Goal: Book appointment/travel/reservation

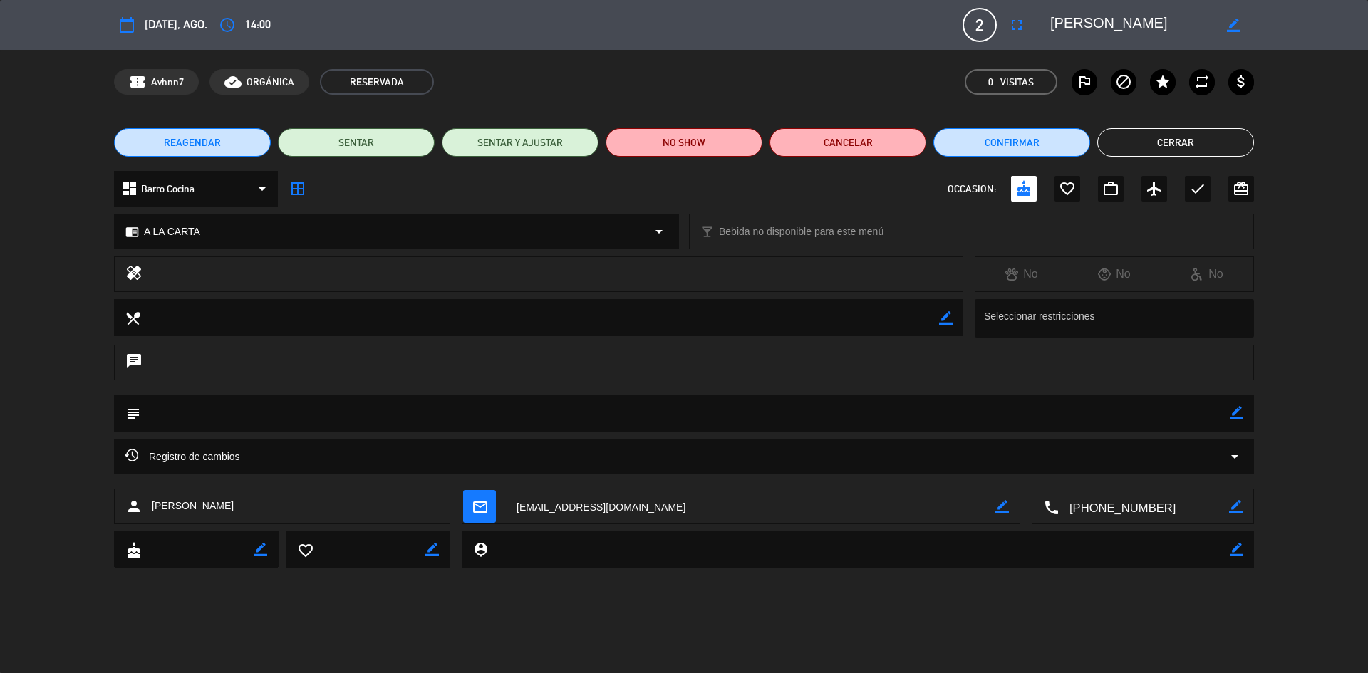
click at [1113, 137] on button "Cerrar" at bounding box center [1175, 142] width 157 height 28
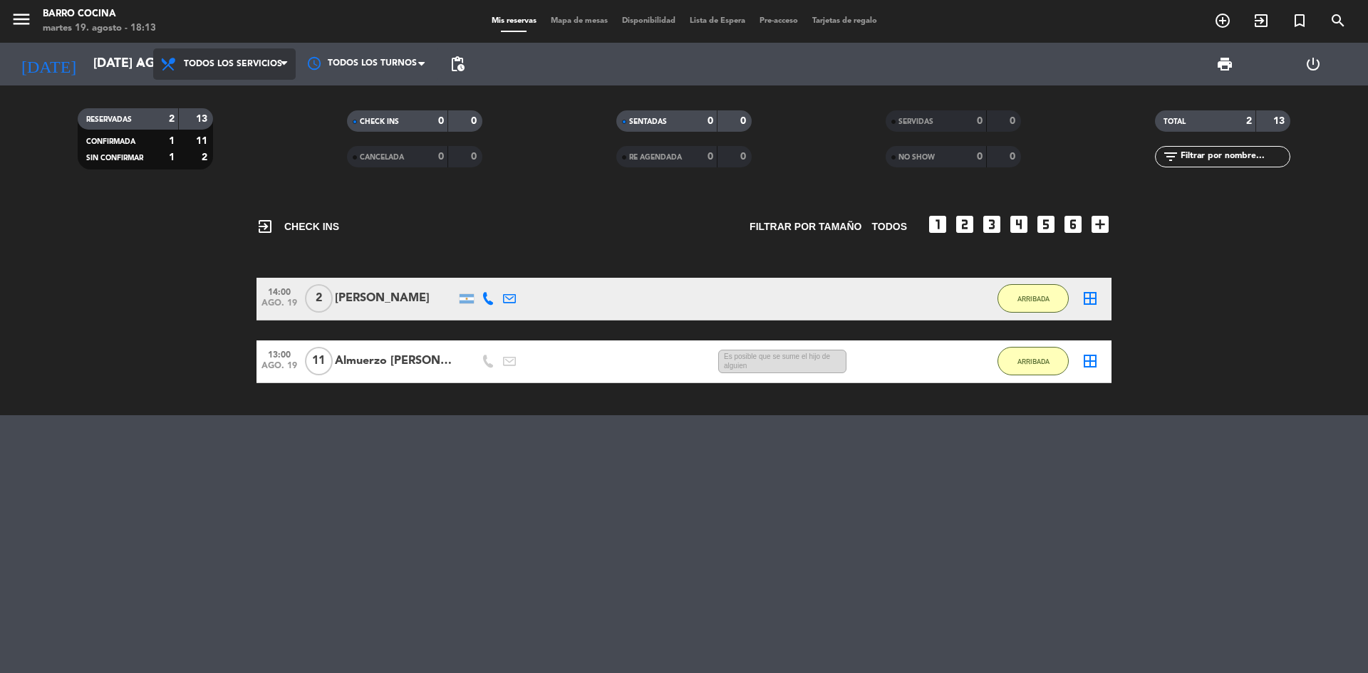
click at [212, 70] on span "Todos los servicios" at bounding box center [224, 63] width 142 height 31
click at [137, 58] on icon "arrow_drop_down" at bounding box center [140, 64] width 17 height 17
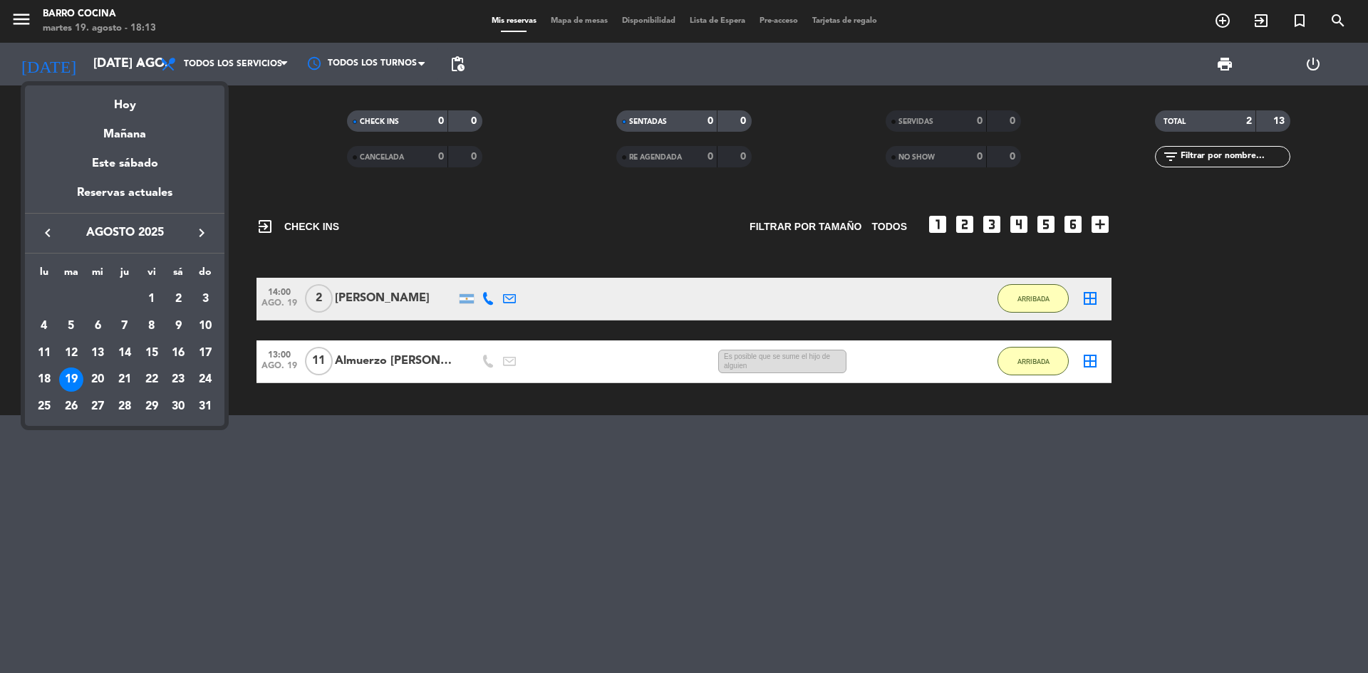
click at [63, 381] on div "19" at bounding box center [71, 380] width 24 height 24
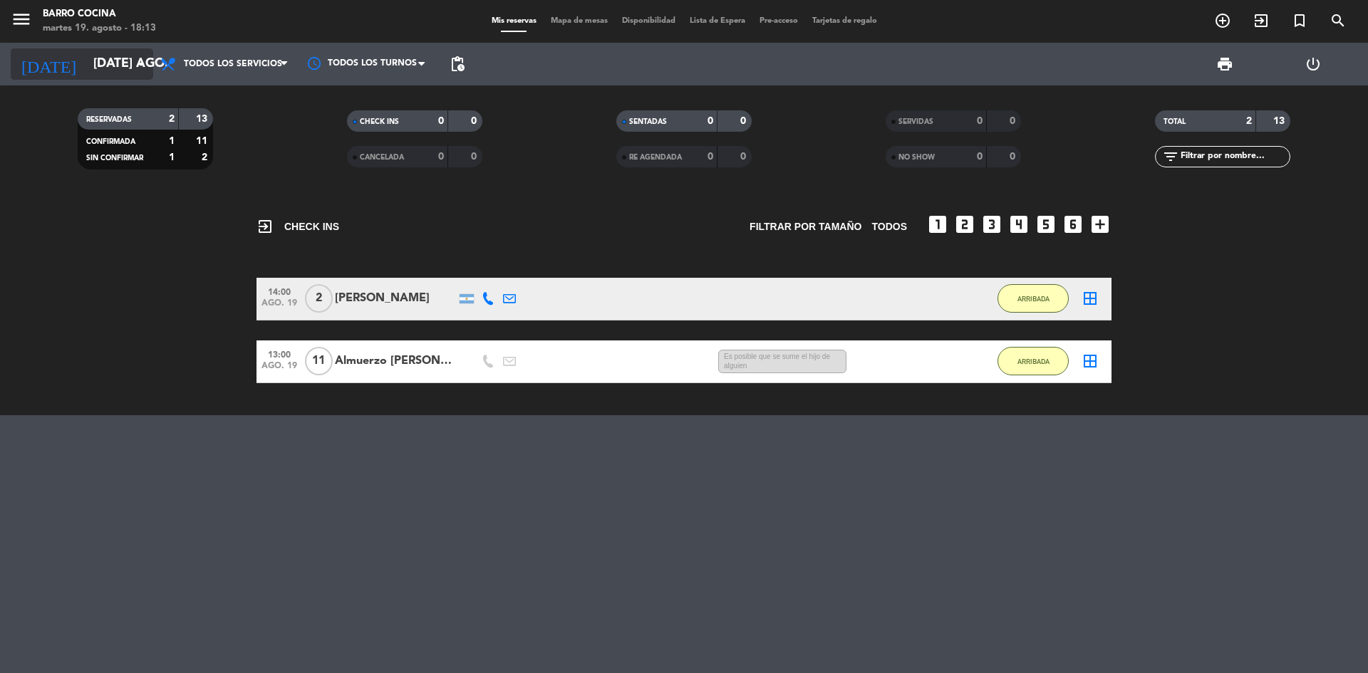
click at [144, 57] on icon "arrow_drop_down" at bounding box center [140, 64] width 17 height 17
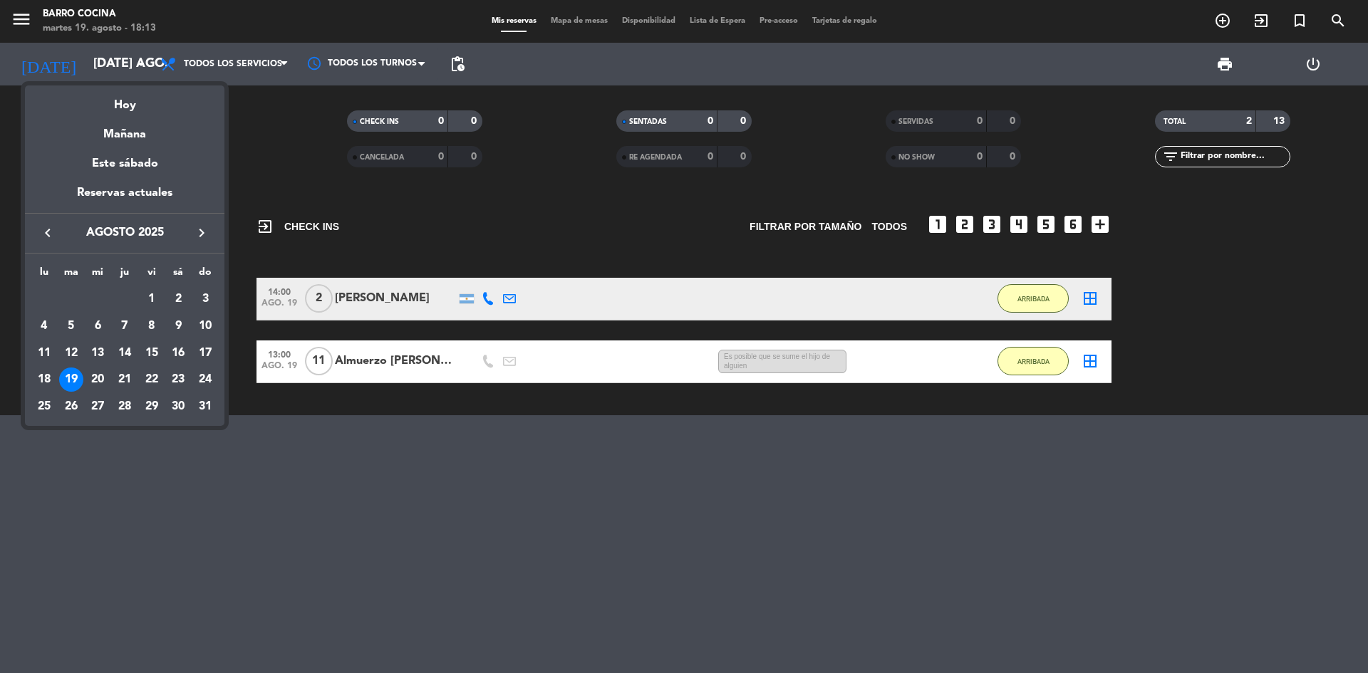
click at [232, 56] on div at bounding box center [684, 336] width 1368 height 673
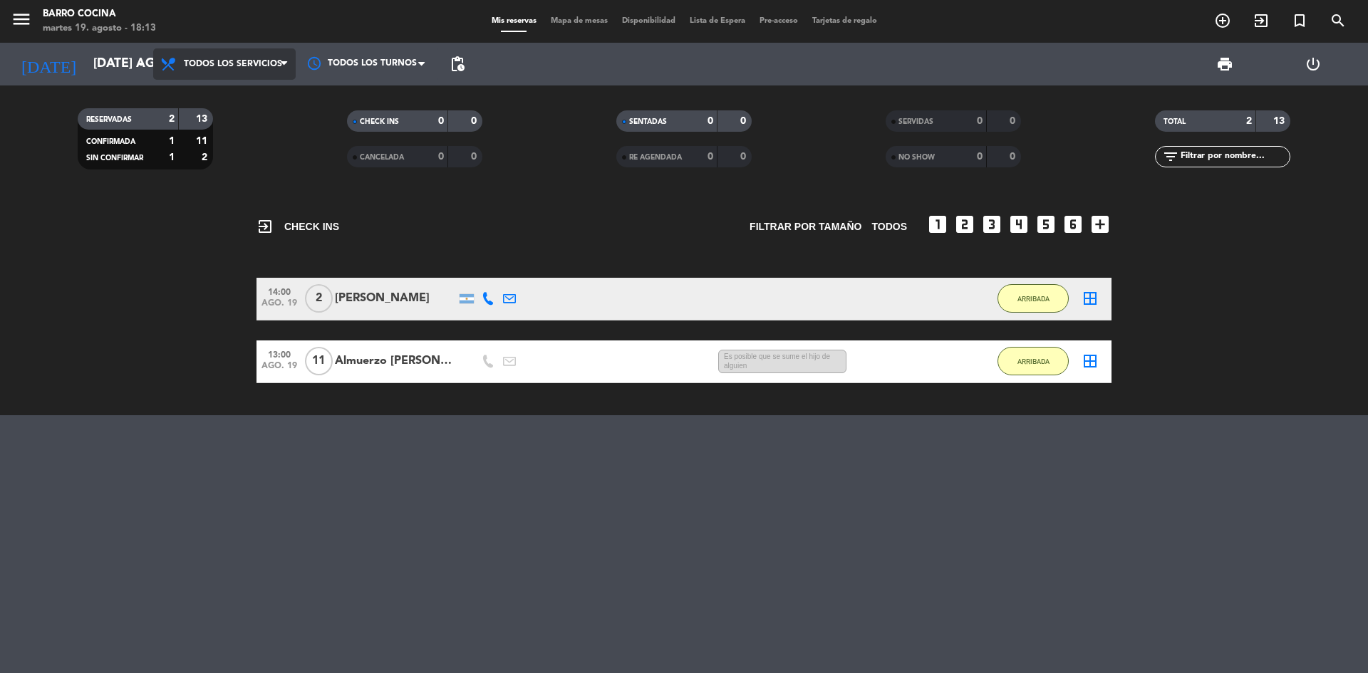
click at [232, 56] on span "Todos los servicios" at bounding box center [224, 63] width 142 height 31
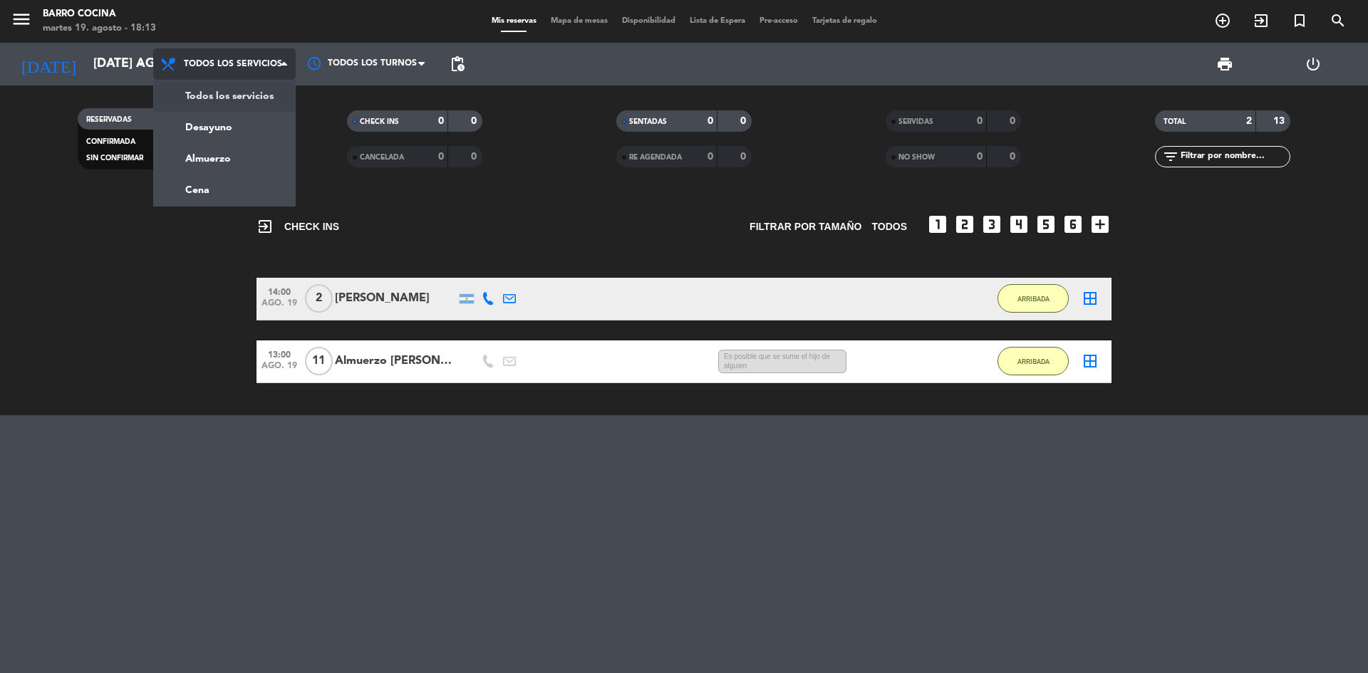
click at [232, 56] on span "Todos los servicios" at bounding box center [224, 63] width 142 height 31
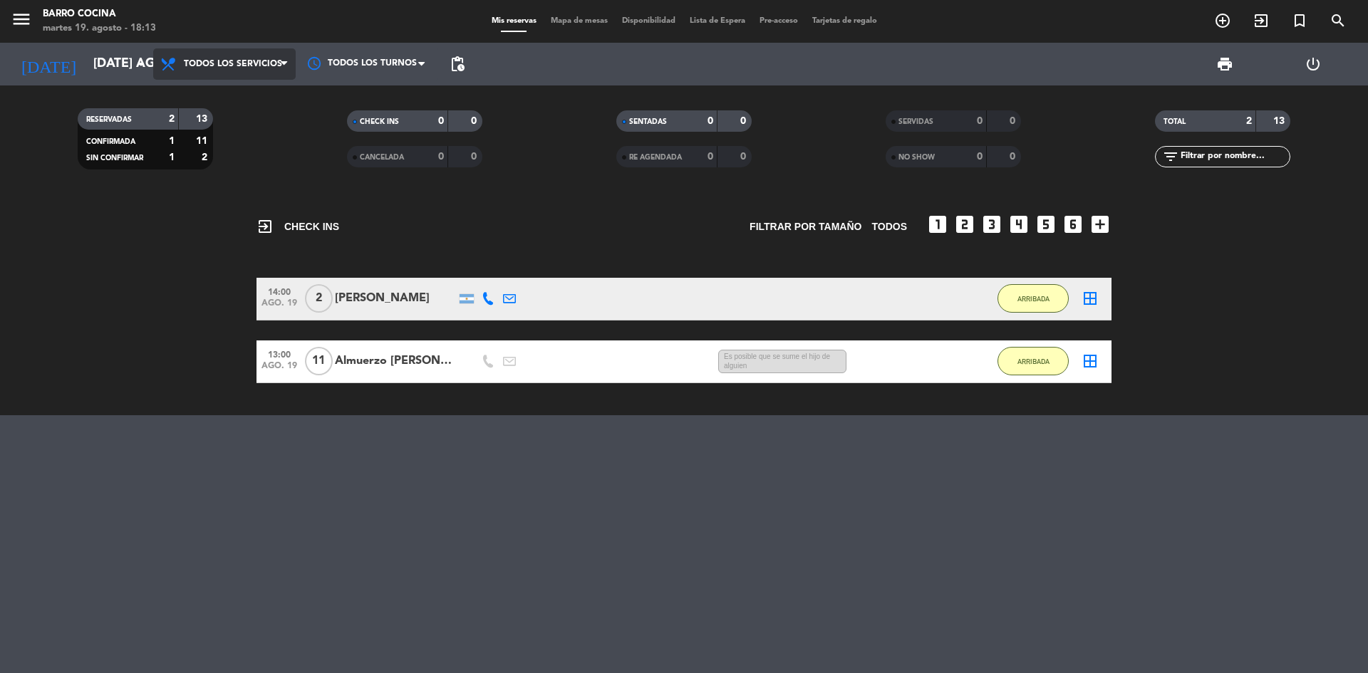
click at [224, 78] on span "Todos los servicios" at bounding box center [224, 63] width 142 height 31
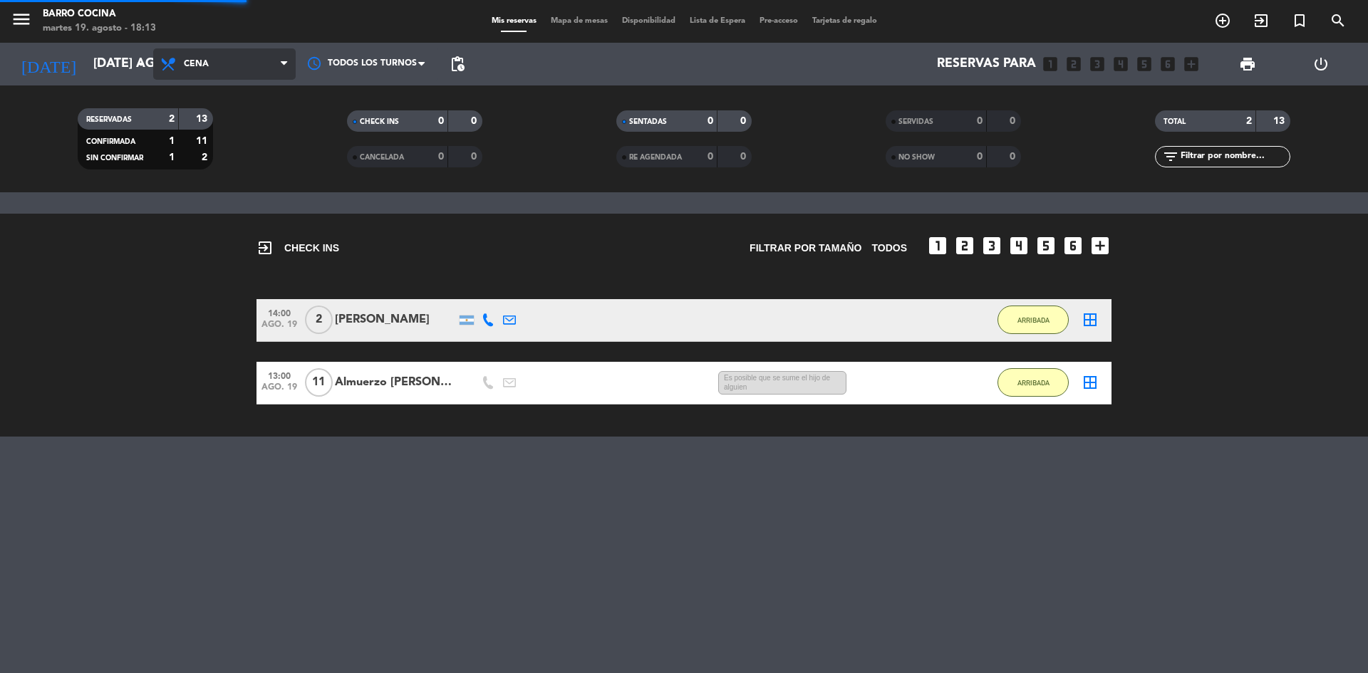
click at [202, 183] on div "menu Barro Cocina martes 19. agosto - 18:13 Mis reservas Mapa de mesas Disponib…" at bounding box center [684, 96] width 1368 height 192
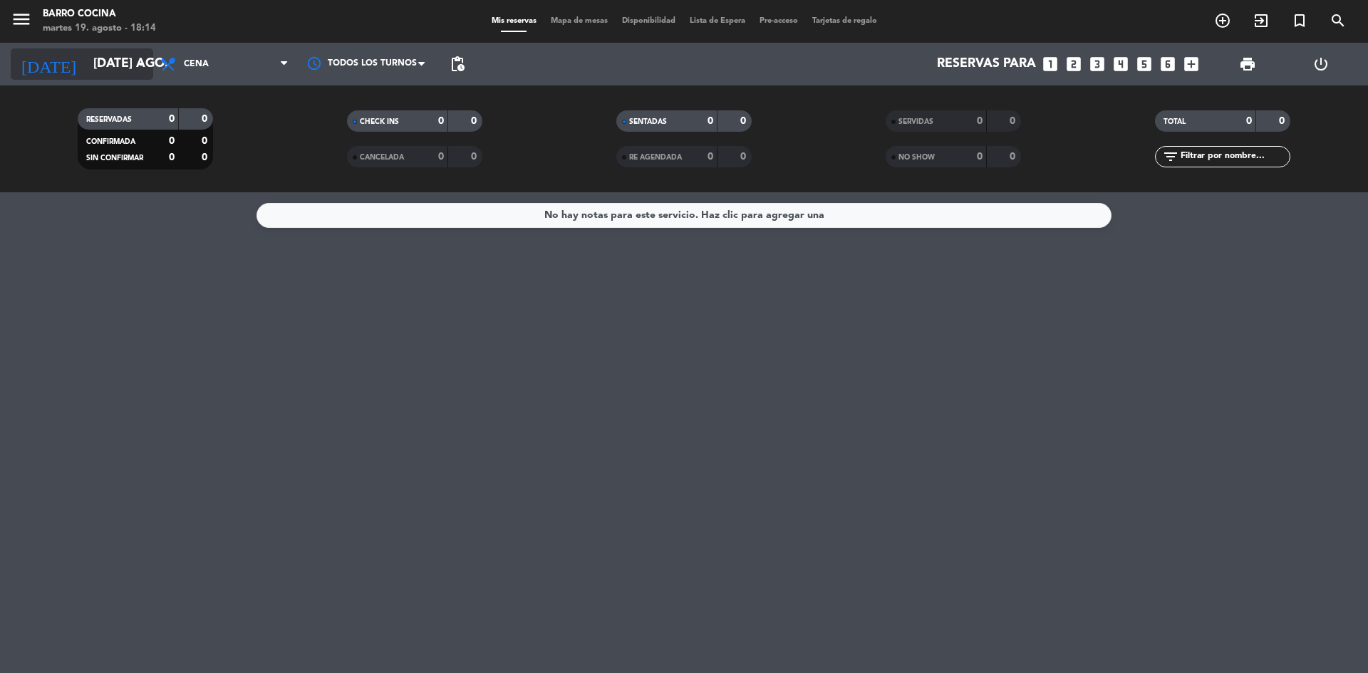
click at [146, 71] on icon "arrow_drop_down" at bounding box center [140, 64] width 17 height 17
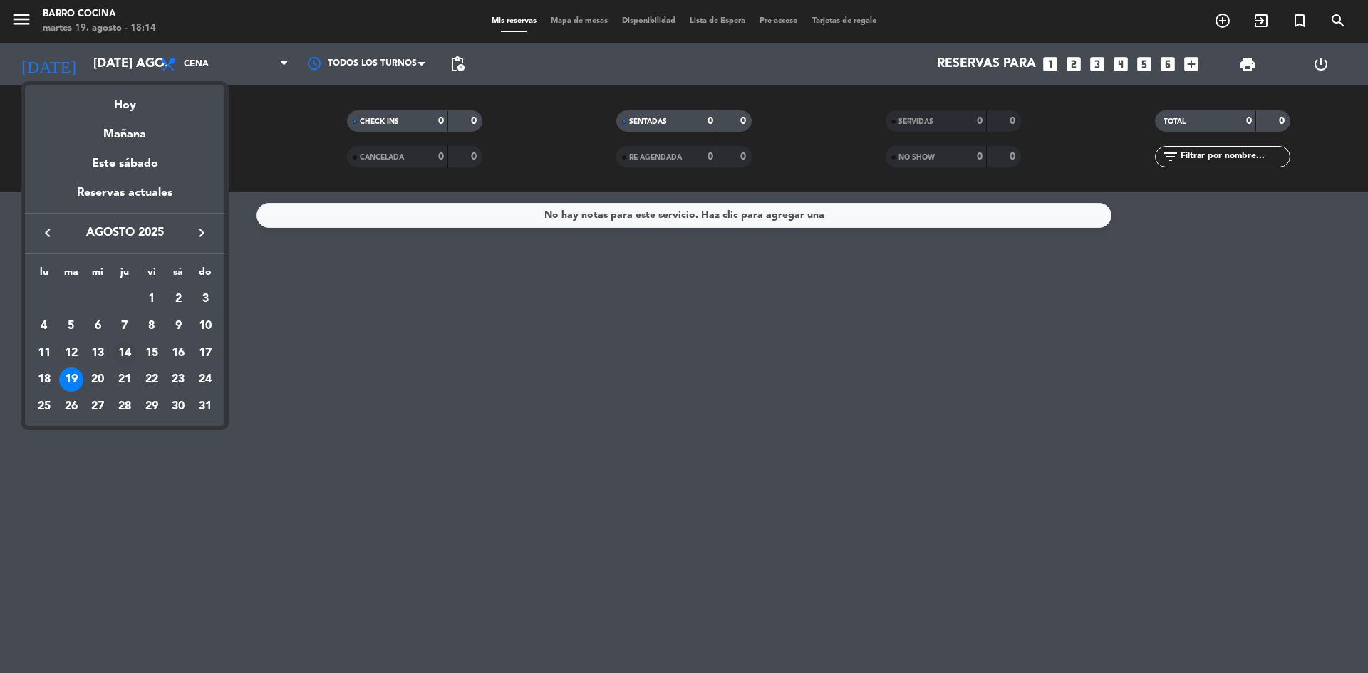
click at [115, 359] on div "14" at bounding box center [125, 353] width 24 height 24
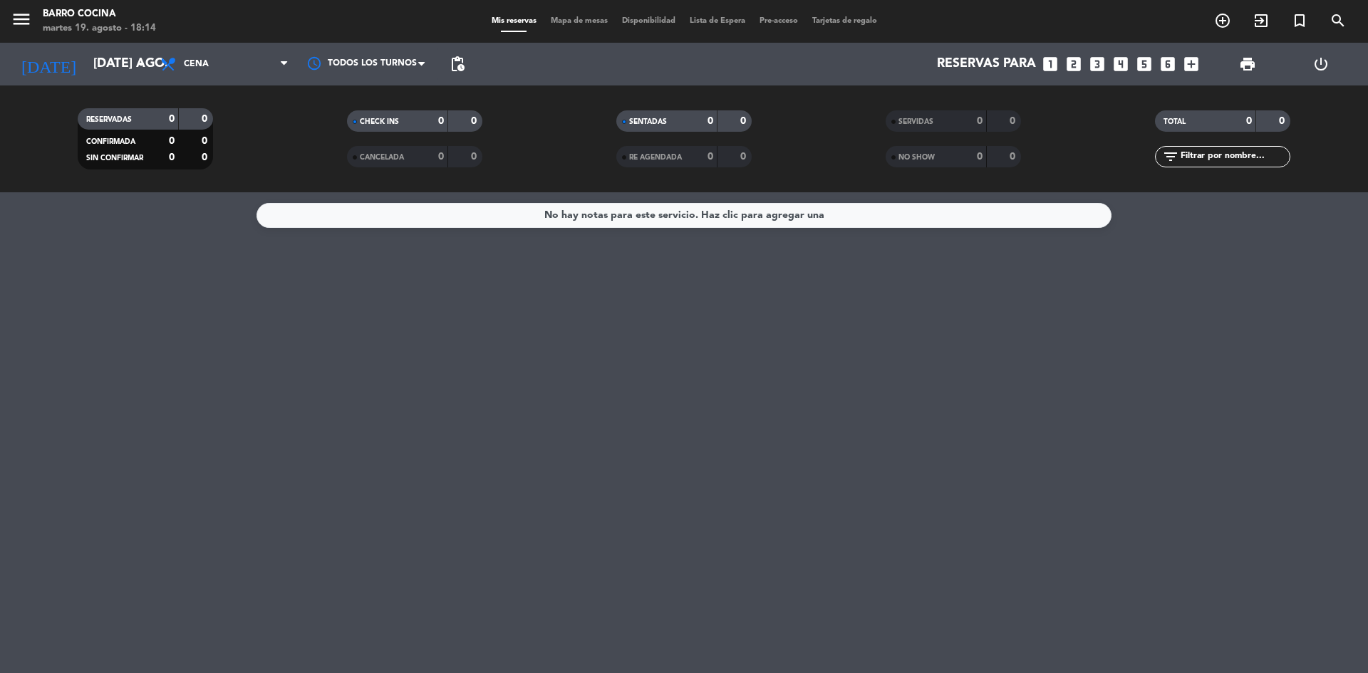
type input "jue. 14 ago."
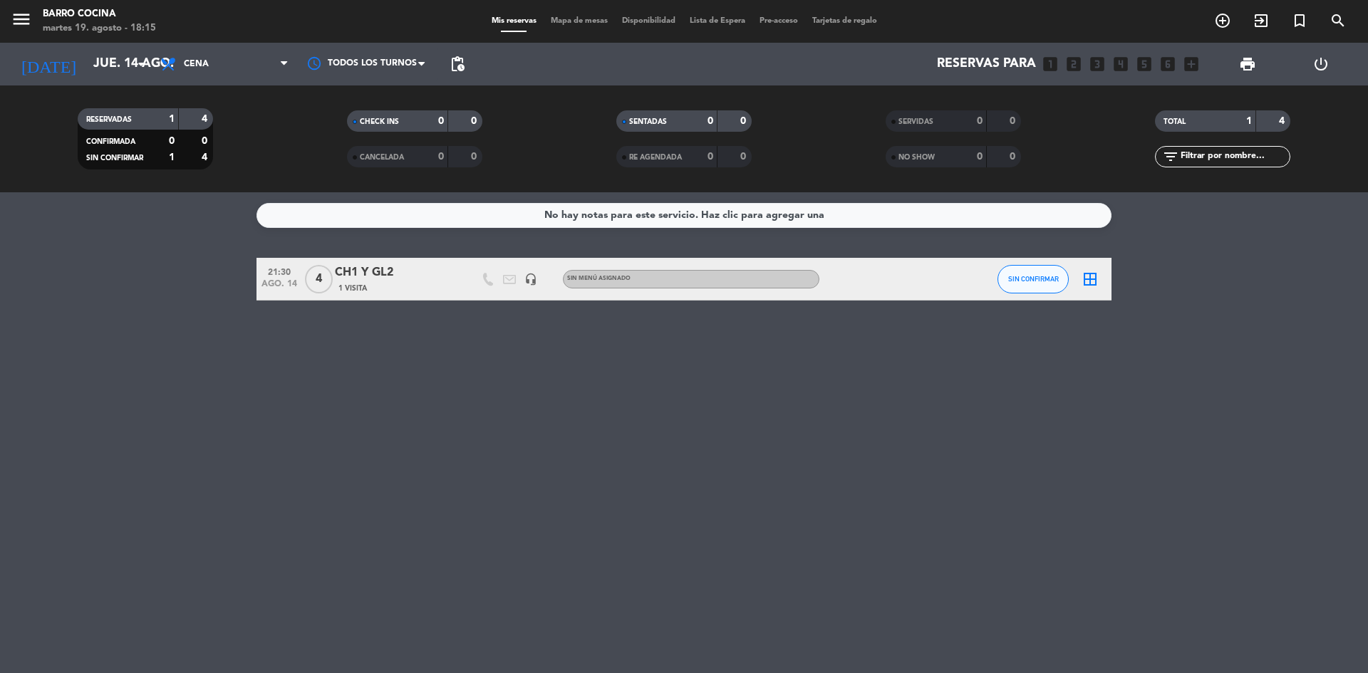
click at [1120, 64] on icon "looks_4" at bounding box center [1120, 64] width 19 height 19
click at [236, 72] on span "Cena" at bounding box center [224, 63] width 142 height 31
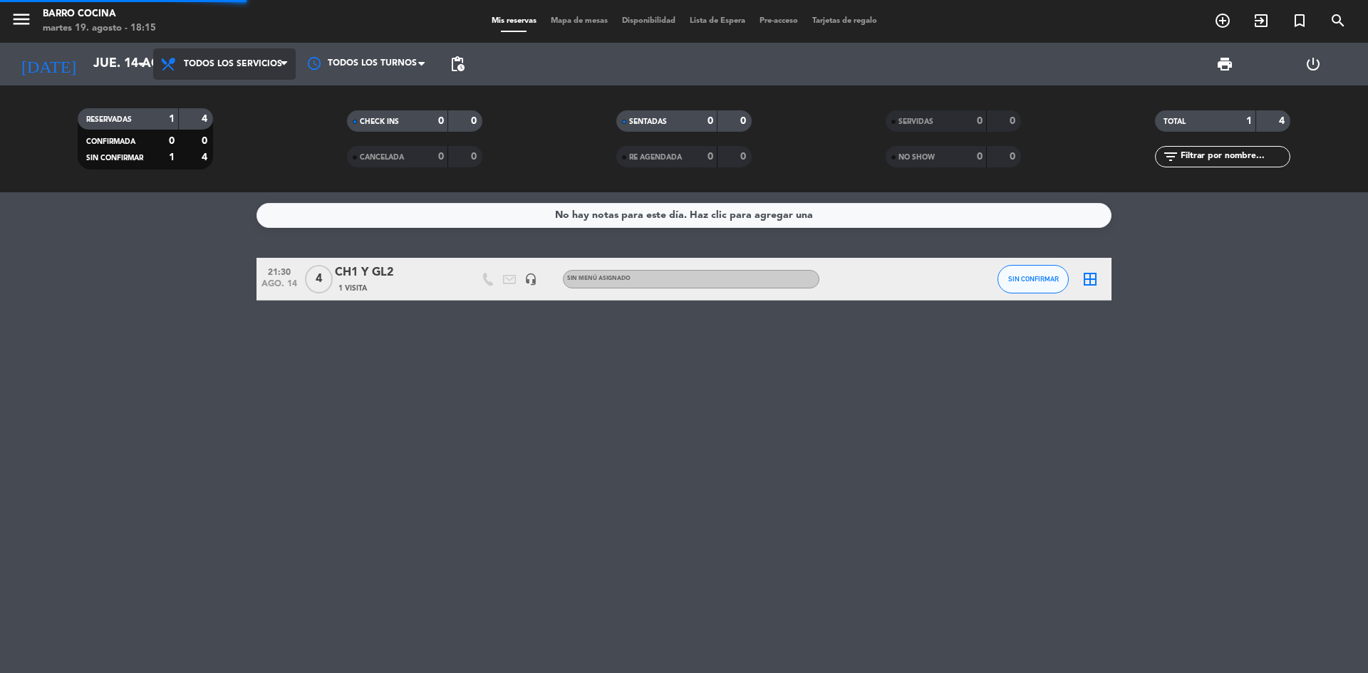
click at [244, 100] on div "menu Barro Cocina martes 19. agosto - 18:15 Mis reservas Mapa de mesas Disponib…" at bounding box center [684, 96] width 1368 height 192
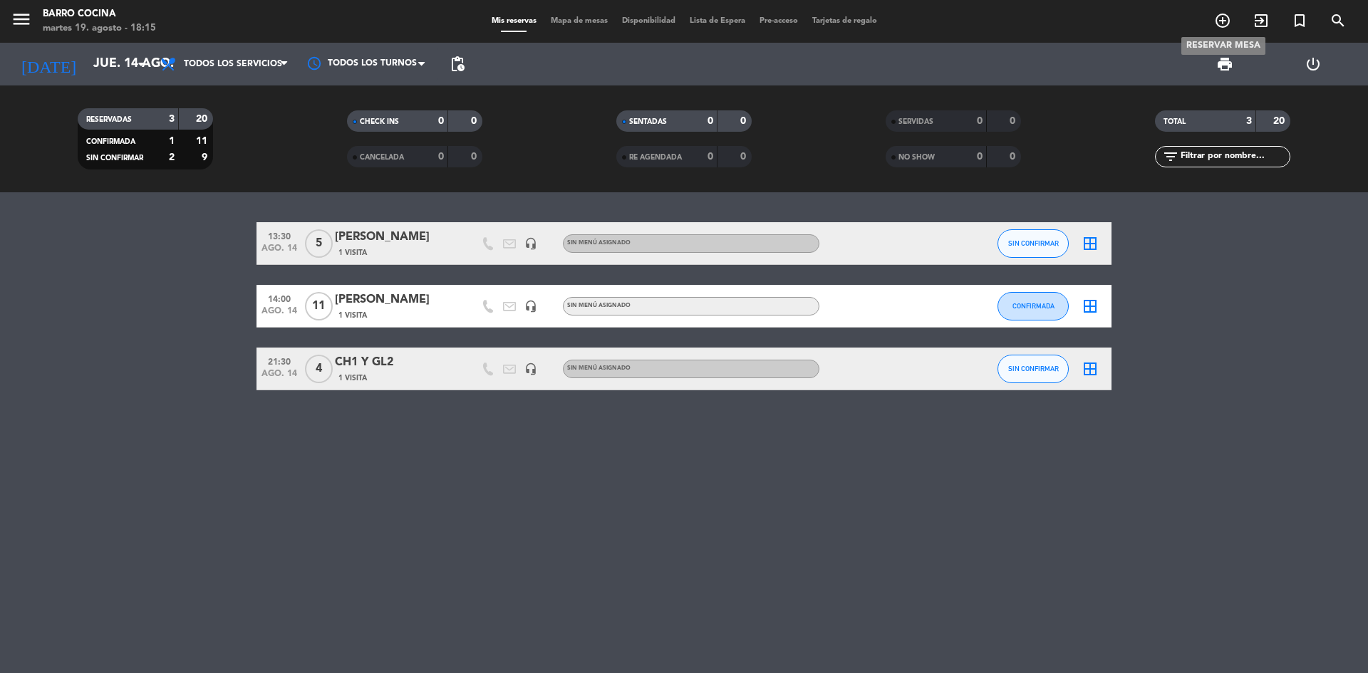
click at [1226, 19] on icon "add_circle_outline" at bounding box center [1222, 20] width 17 height 17
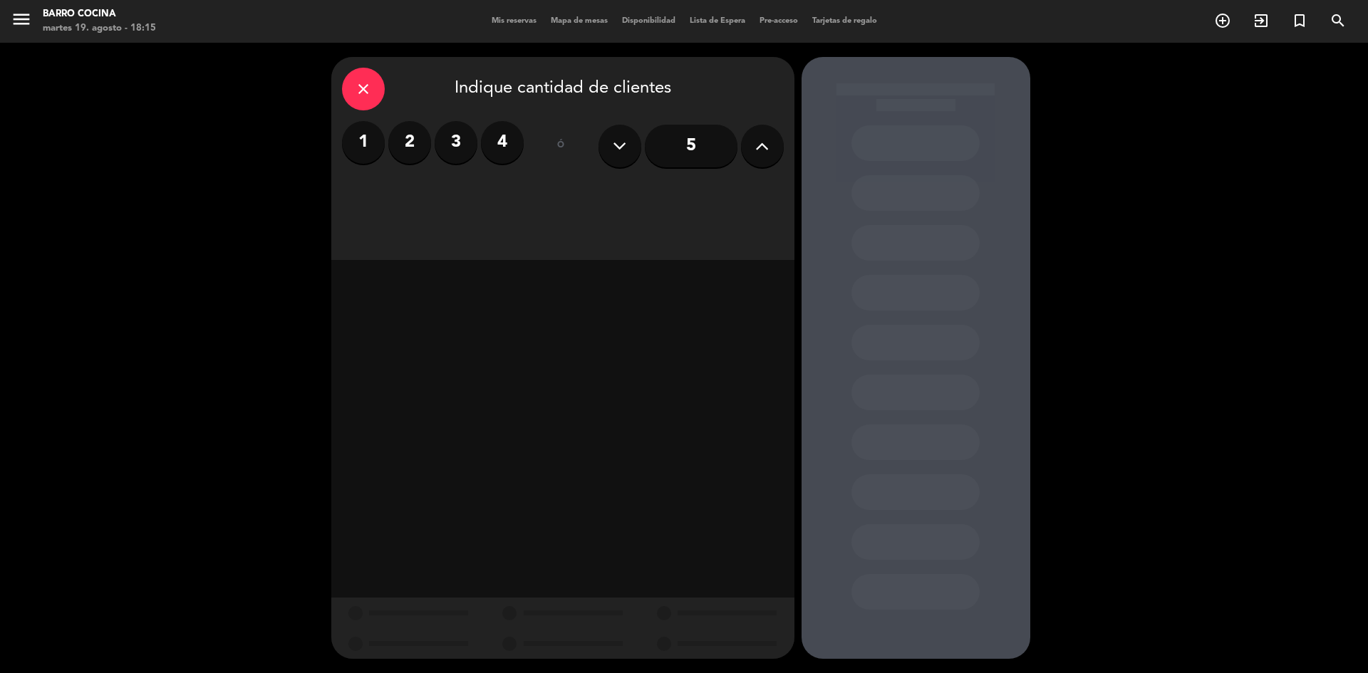
click at [502, 146] on label "4" at bounding box center [502, 142] width 43 height 43
click at [723, 192] on div "Cena" at bounding box center [710, 195] width 145 height 28
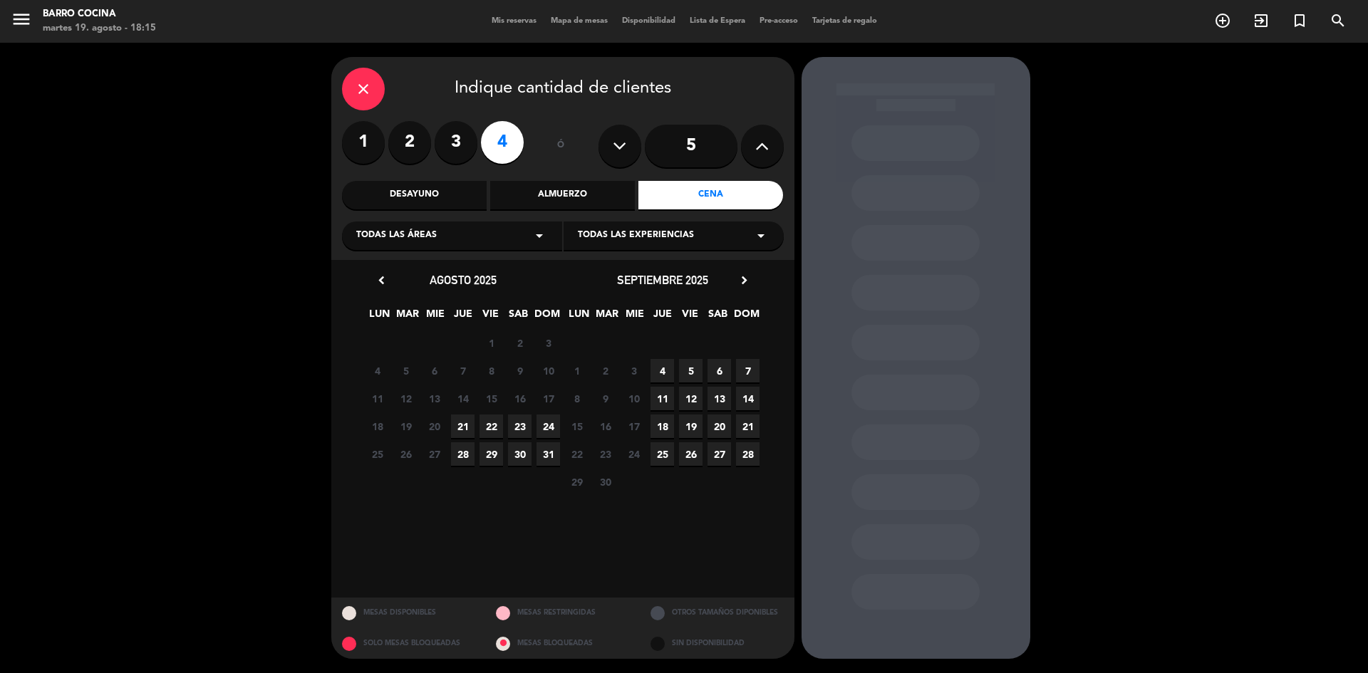
click at [466, 423] on span "21" at bounding box center [463, 427] width 24 height 24
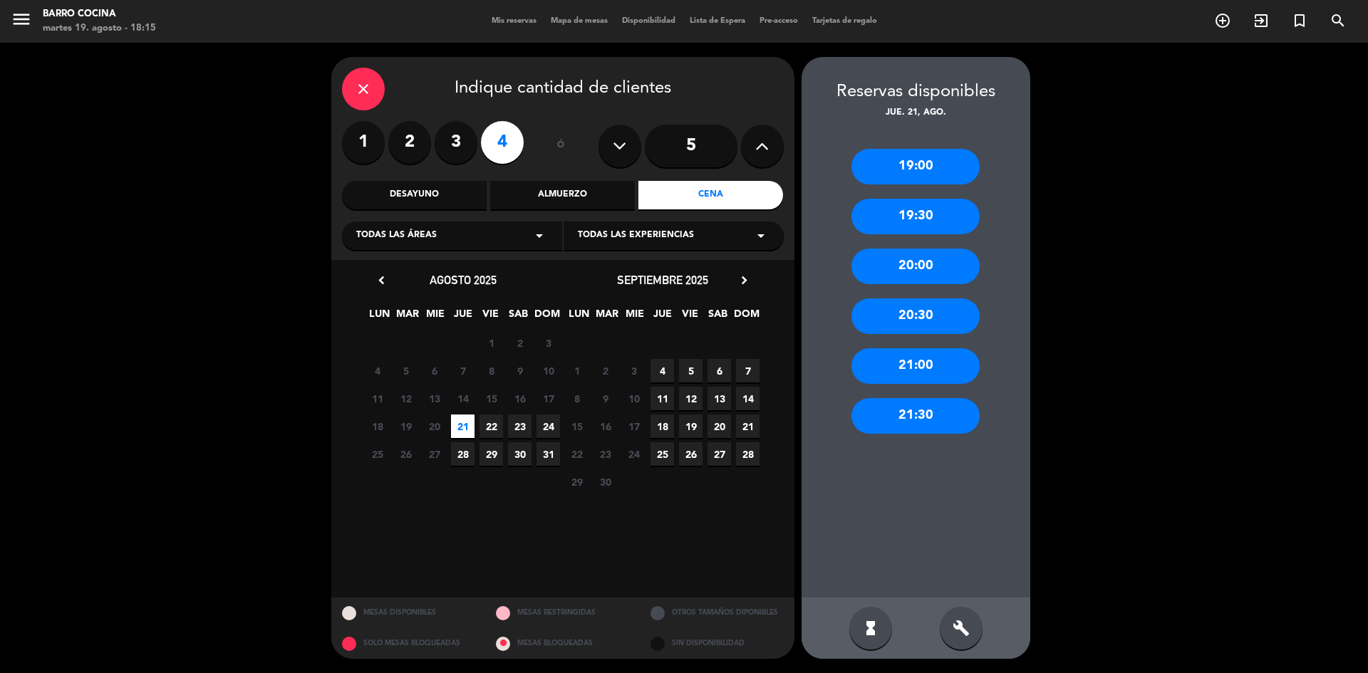
click at [937, 170] on div "19:00" at bounding box center [915, 167] width 128 height 36
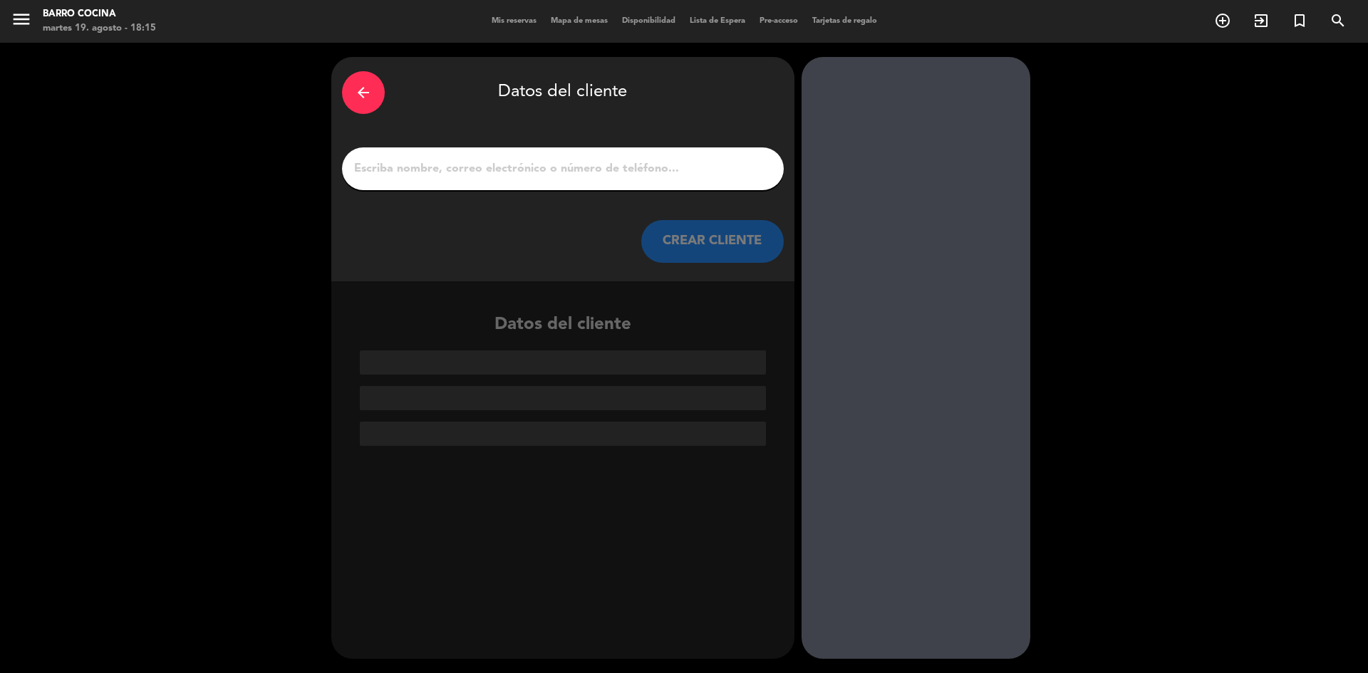
click at [568, 167] on input "1" at bounding box center [563, 169] width 420 height 20
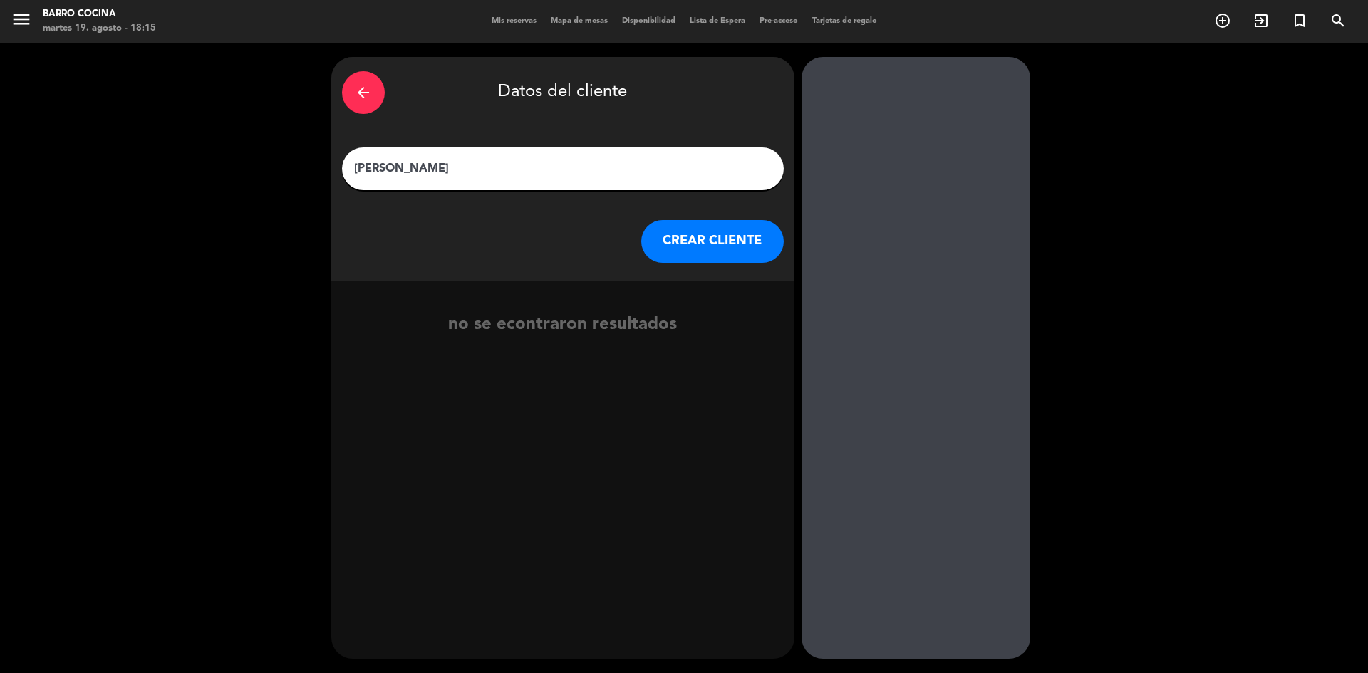
type input "[PERSON_NAME]"
click at [751, 251] on button "CREAR CLIENTE" at bounding box center [712, 241] width 142 height 43
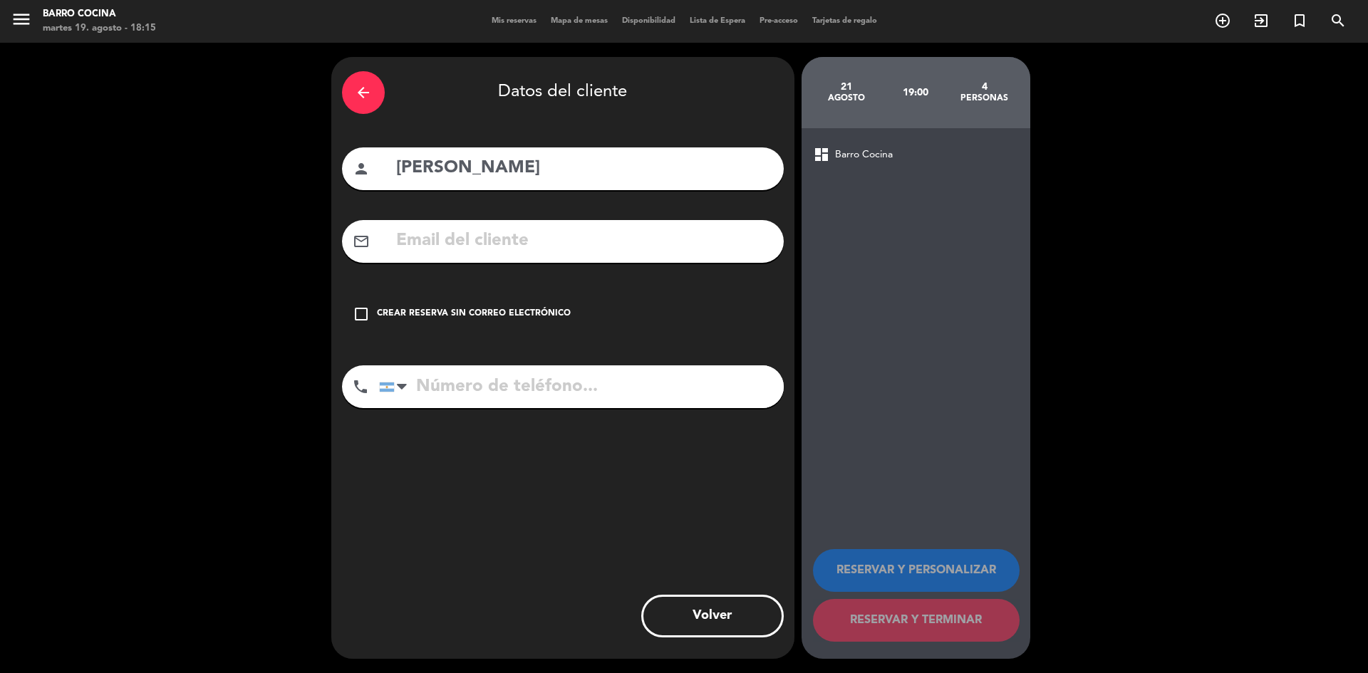
click at [537, 239] on input "text" at bounding box center [584, 241] width 378 height 29
click at [540, 167] on input "[PERSON_NAME]" at bounding box center [584, 168] width 378 height 29
type input "[PERSON_NAME] (huesped [PERSON_NAME])"
click at [365, 322] on icon "check_box_outline_blank" at bounding box center [361, 314] width 17 height 17
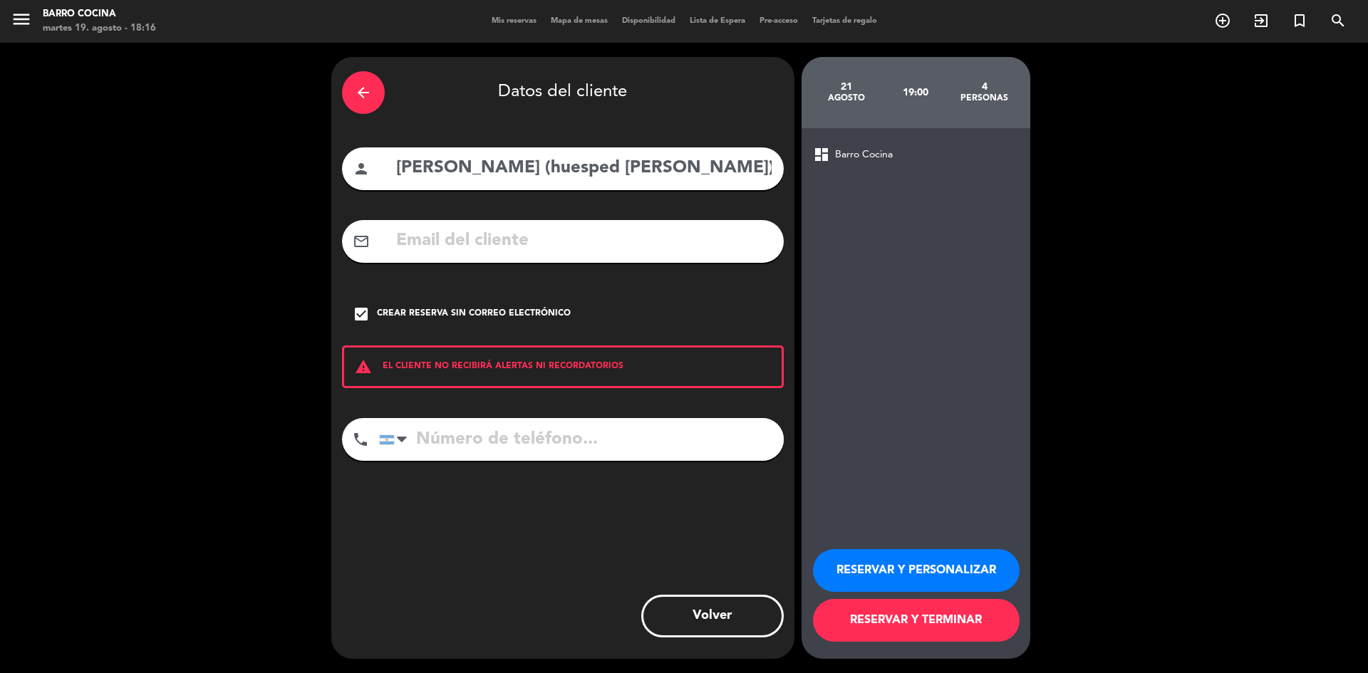
click at [935, 617] on button "RESERVAR Y TERMINAR" at bounding box center [916, 620] width 207 height 43
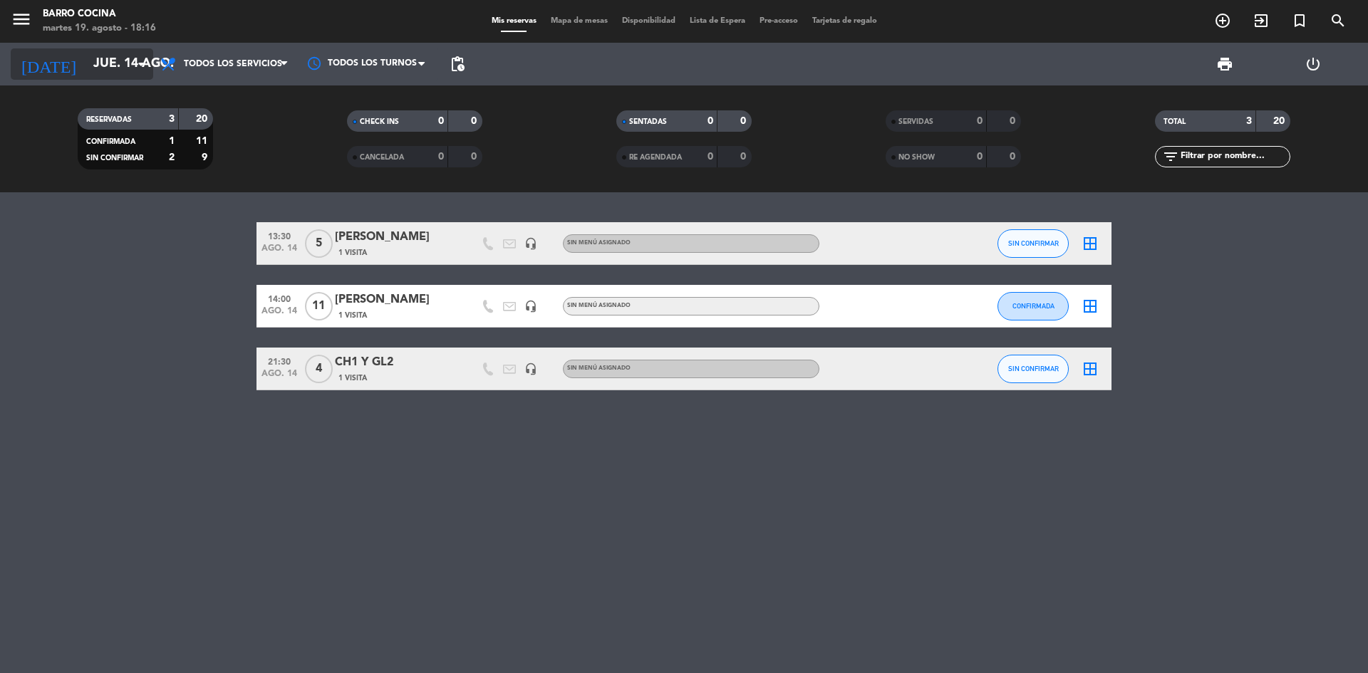
click at [118, 63] on input "jue. 14 ago." at bounding box center [168, 64] width 165 height 28
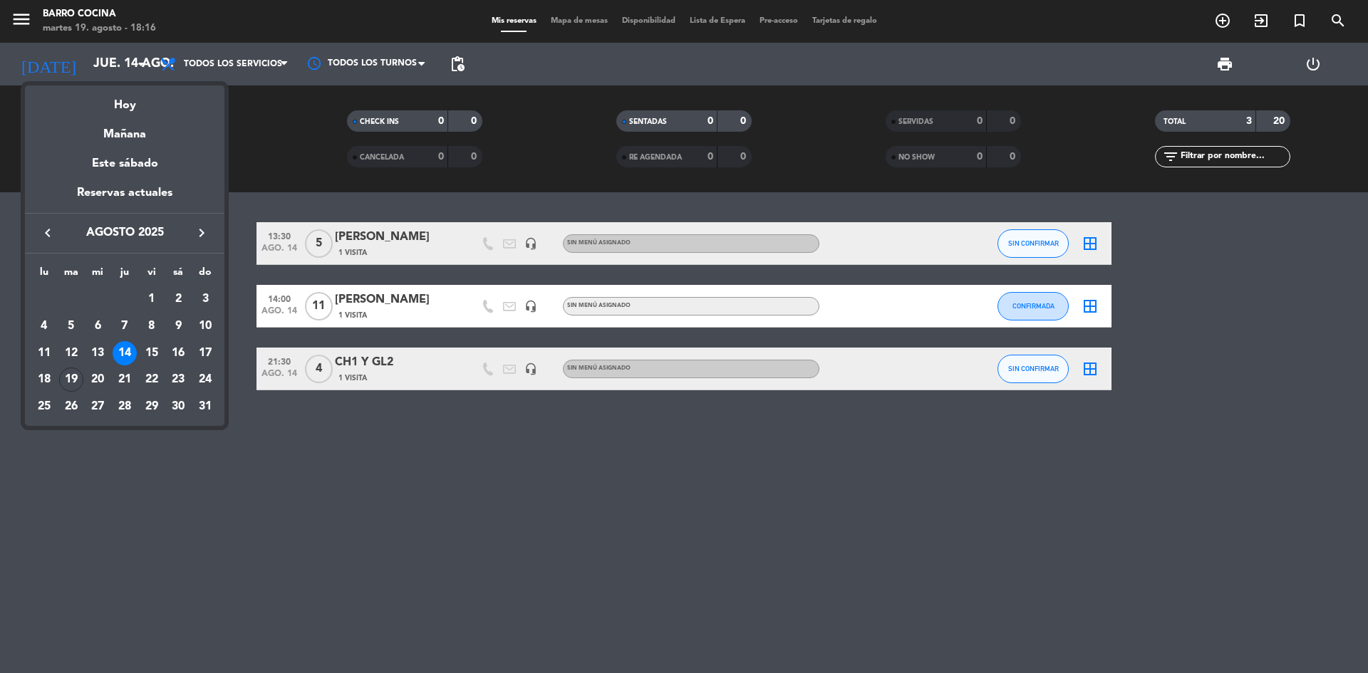
click at [378, 462] on div at bounding box center [684, 336] width 1368 height 673
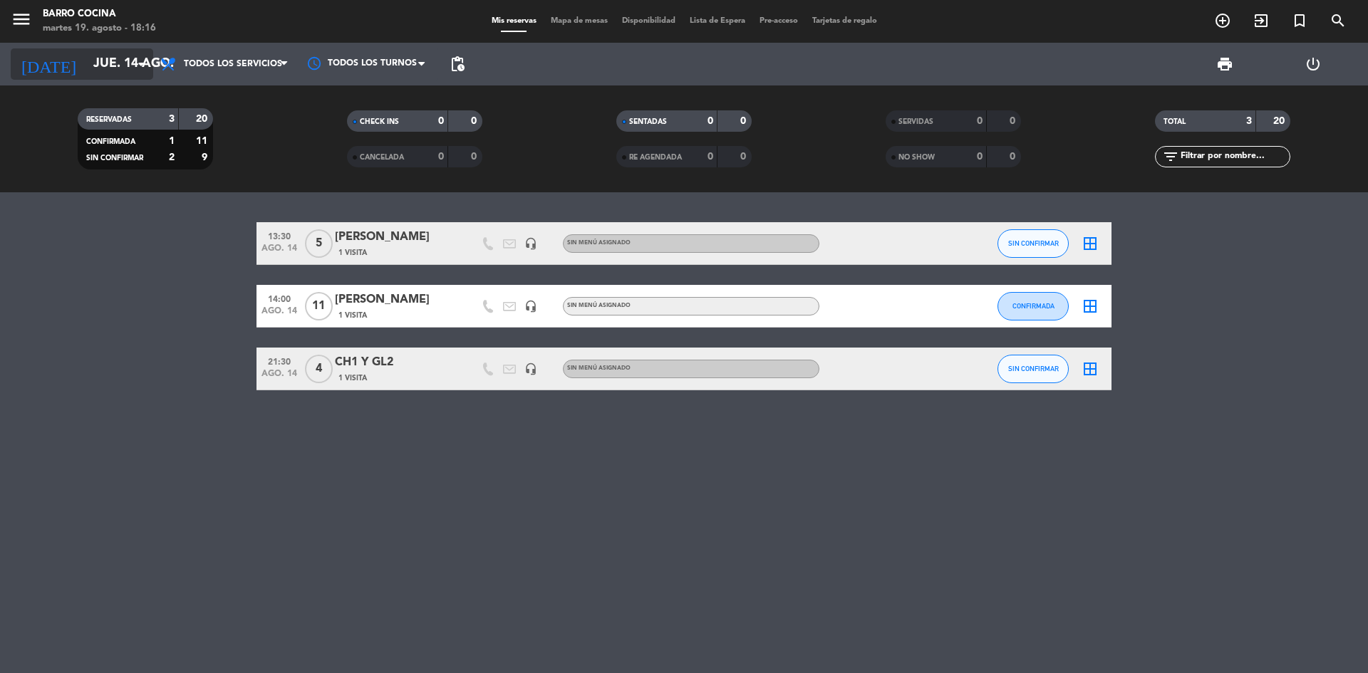
click at [130, 55] on input "jue. 14 ago." at bounding box center [168, 64] width 165 height 28
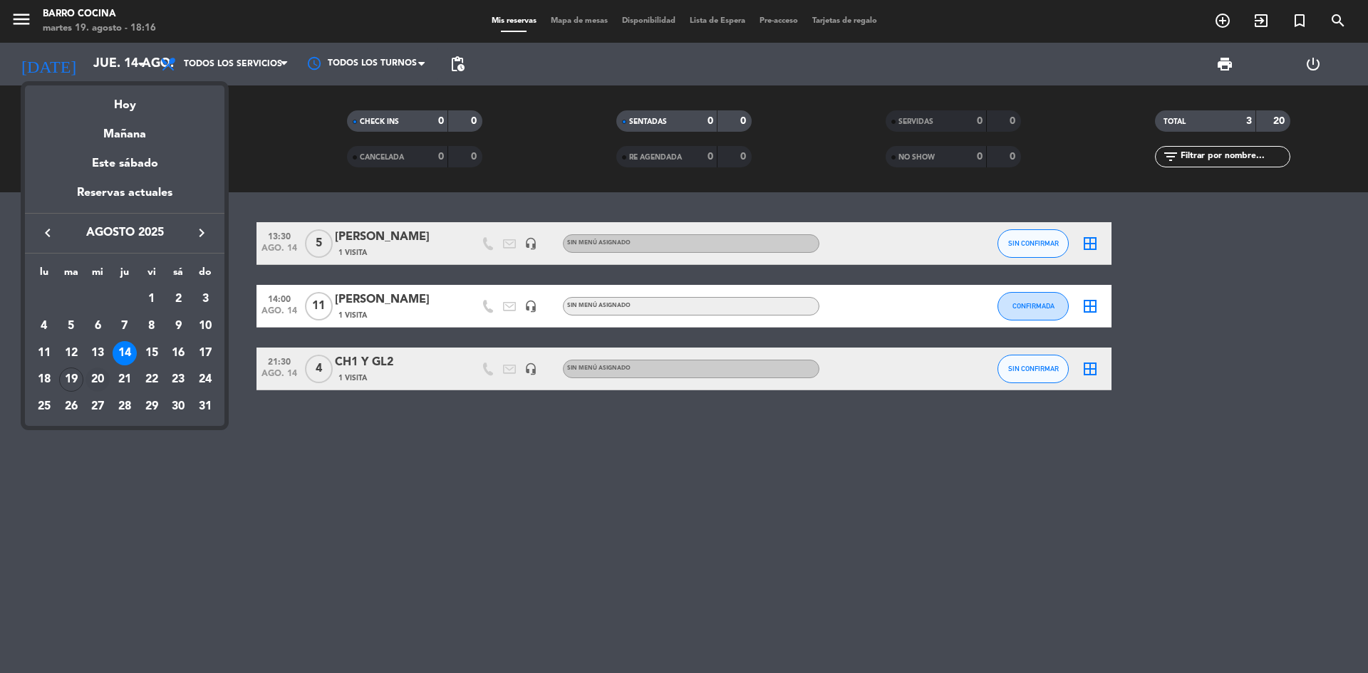
click at [101, 378] on div "20" at bounding box center [97, 380] width 24 height 24
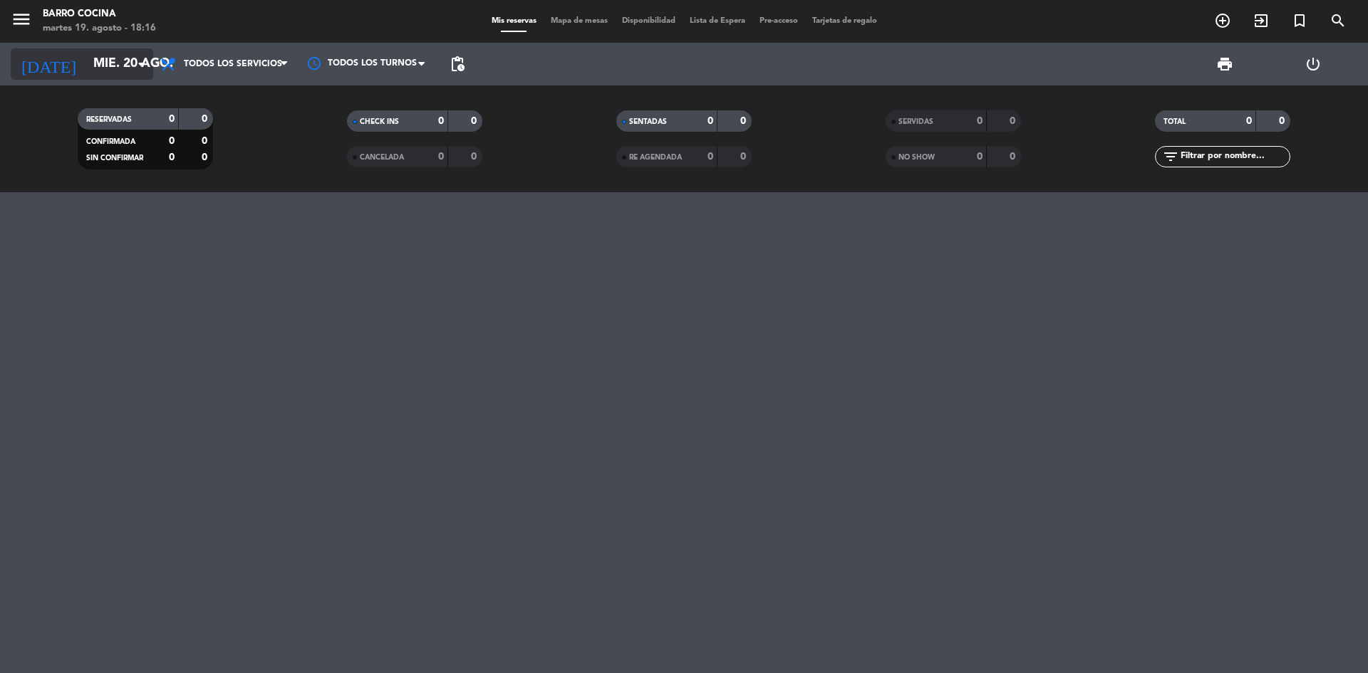
click at [152, 66] on input "mié. 20 ago." at bounding box center [168, 64] width 165 height 28
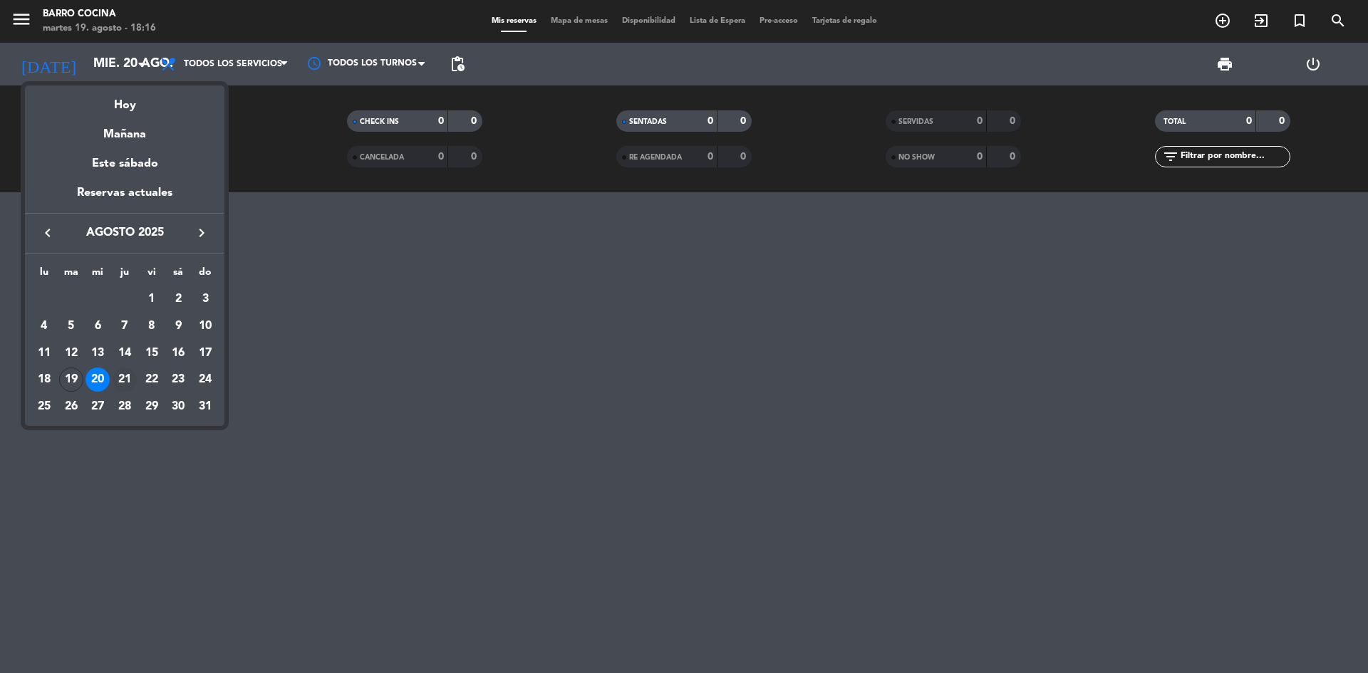
click at [128, 379] on div "21" at bounding box center [125, 380] width 24 height 24
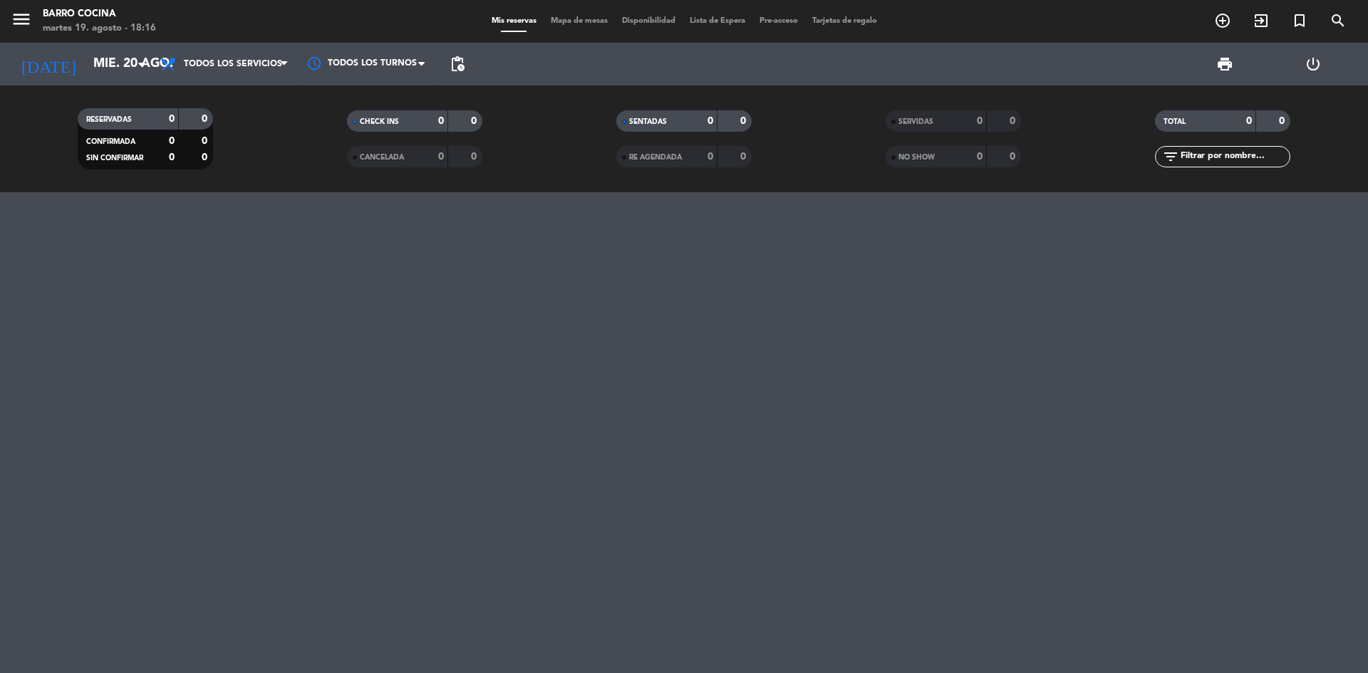
type input "jue. 21 ago."
